Goal: Navigation & Orientation: Find specific page/section

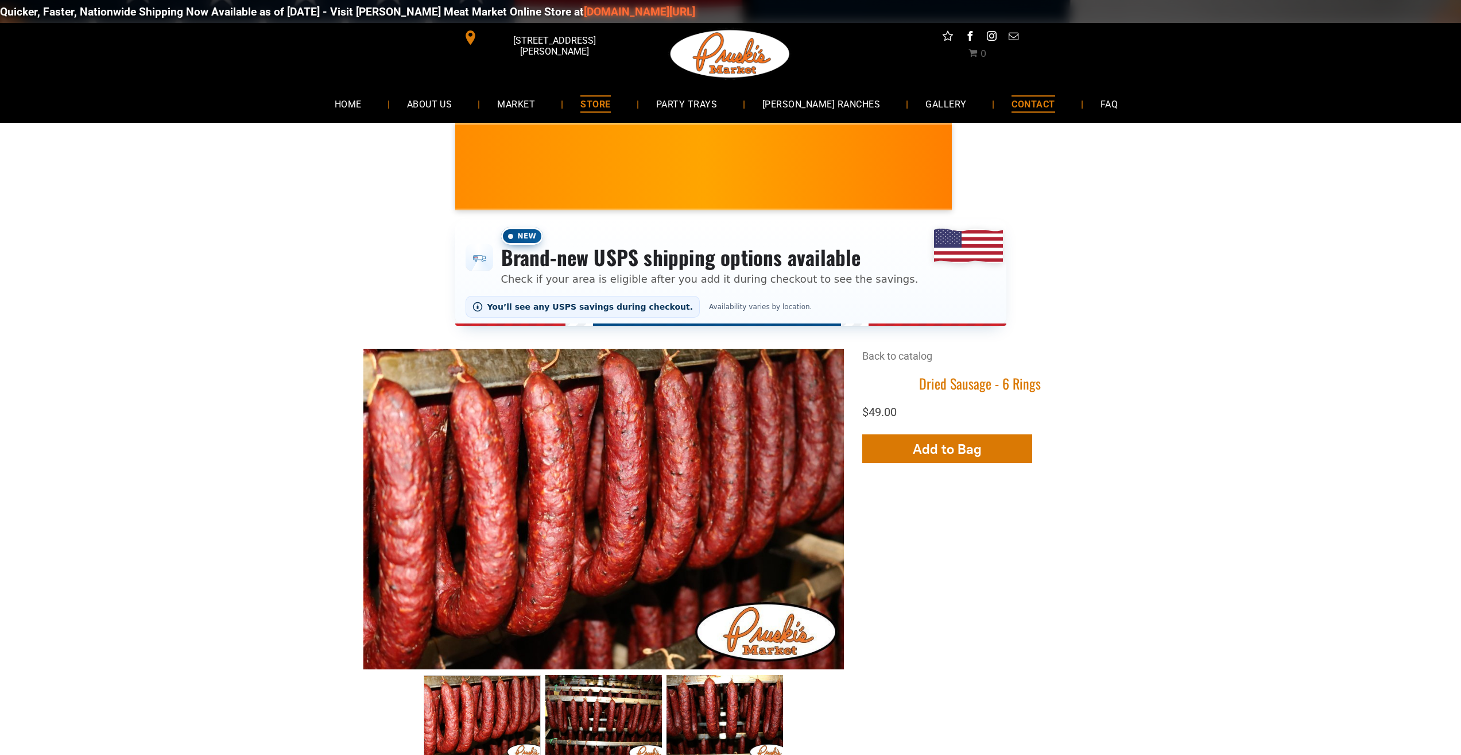
click at [1021, 115] on link "CONTACT" at bounding box center [1034, 103] width 78 height 30
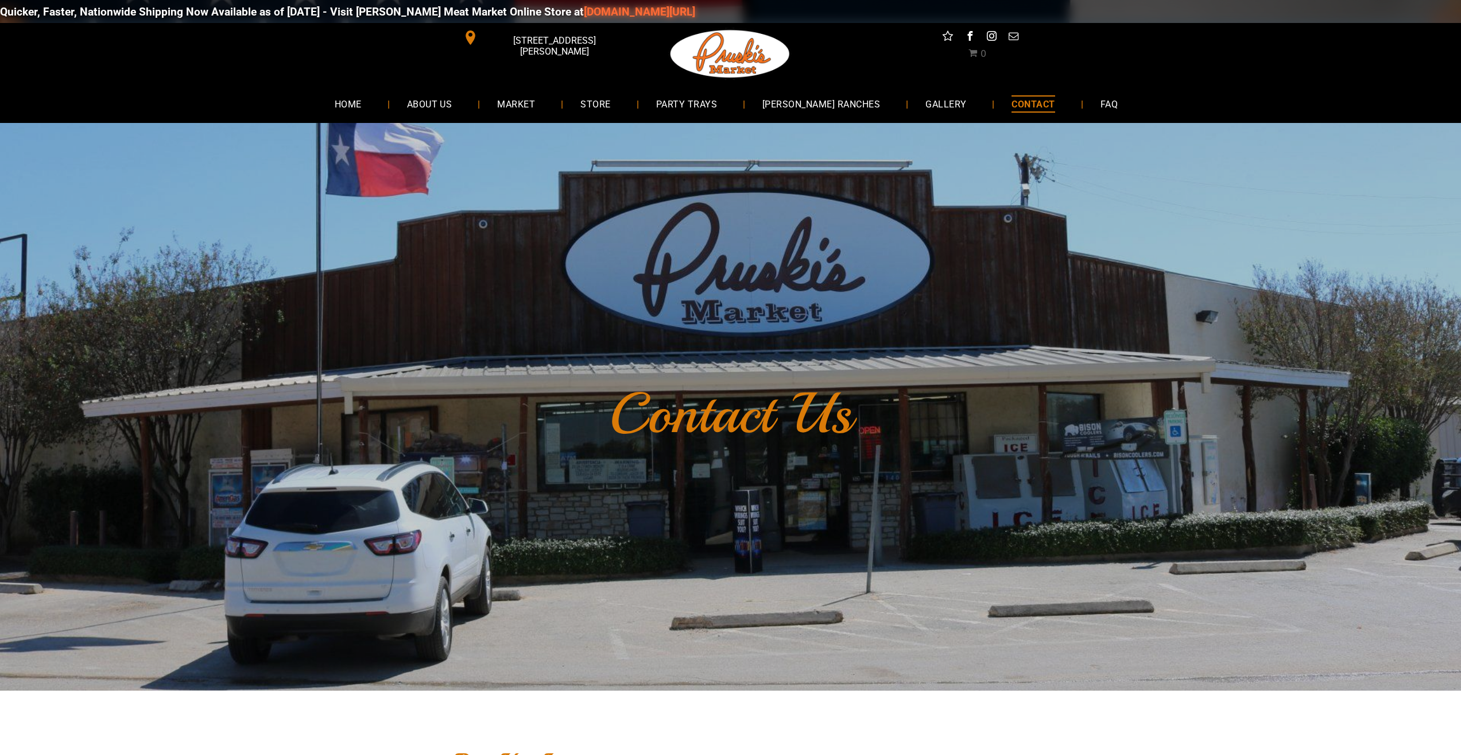
click at [1199, 12] on link "[DOMAIN_NAME][URL]" at bounding box center [1254, 11] width 111 height 13
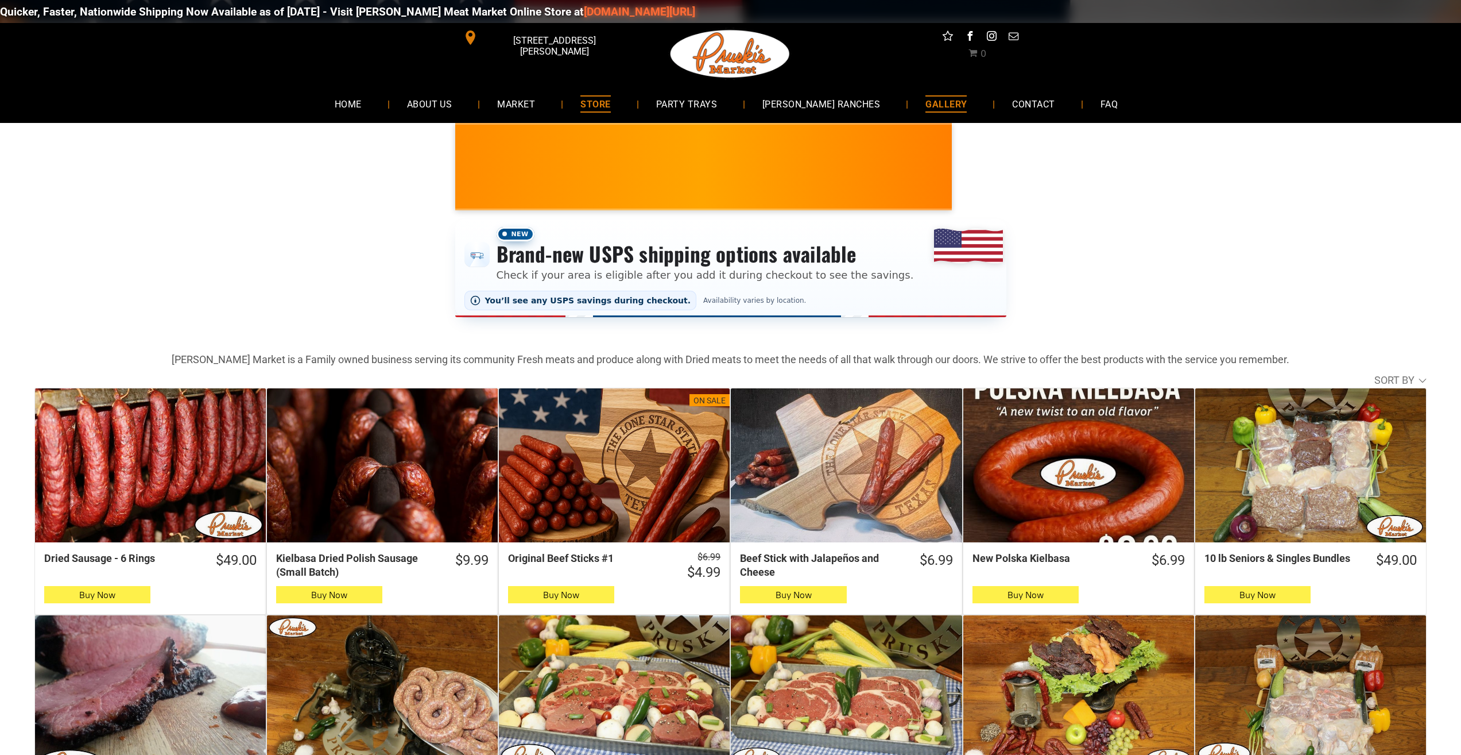
click at [957, 94] on link "GALLERY" at bounding box center [946, 103] width 76 height 30
